Goal: Transaction & Acquisition: Purchase product/service

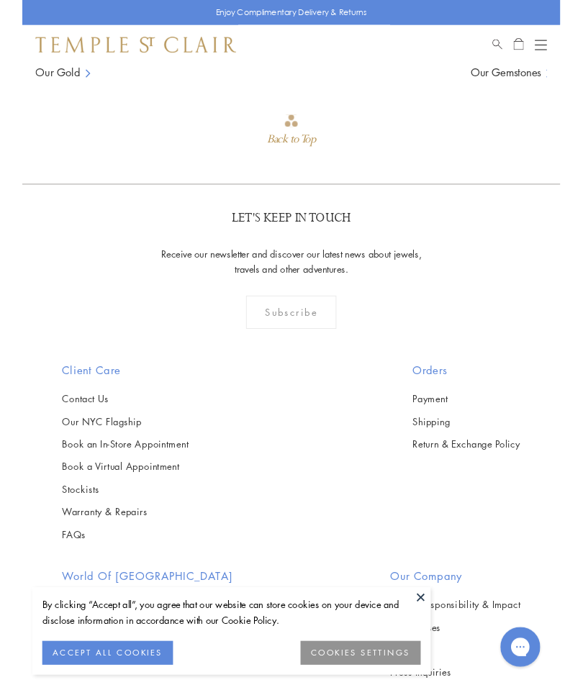
scroll to position [2101, 0]
